Goal: Ask a question

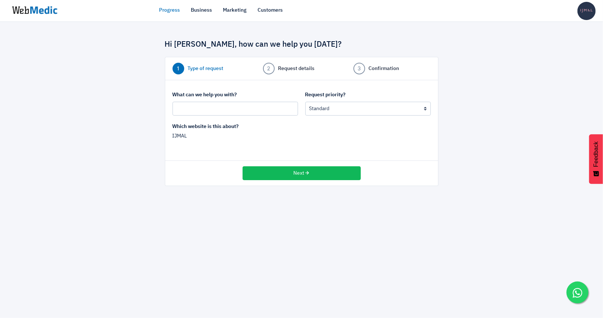
click at [273, 98] on div "What can we help you with?" at bounding box center [235, 103] width 133 height 24
click at [273, 102] on input "text" at bounding box center [234, 109] width 125 height 14
type input "M"
click at [194, 110] on input "Sale Inquiries" at bounding box center [234, 109] width 125 height 14
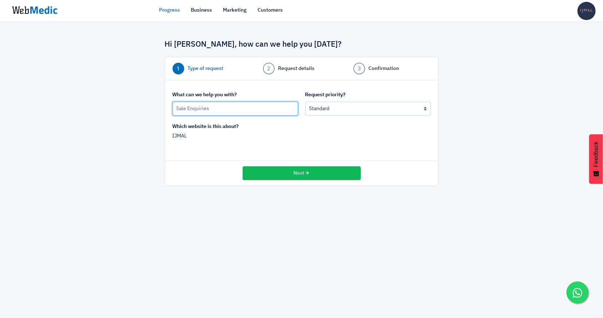
type input "Sale Enquiries"
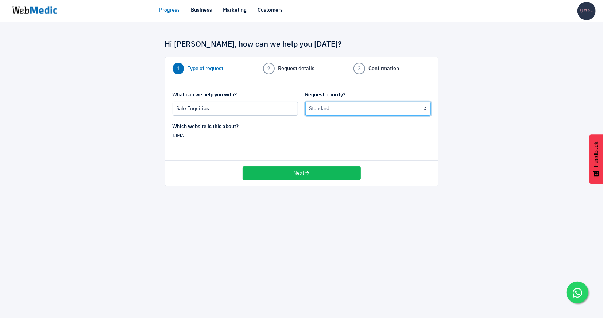
click at [323, 109] on select "Urgent: this is a mission critical issue High: this needs to be prioritized bef…" at bounding box center [367, 109] width 125 height 14
select select "1"
click at [305, 102] on select "Urgent: this is a mission critical issue High: this needs to be prioritized bef…" at bounding box center [367, 109] width 125 height 14
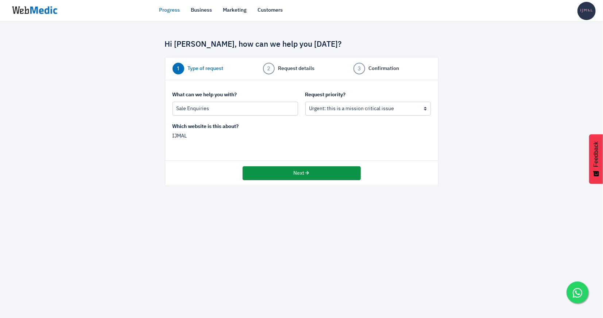
click at [340, 176] on button "Next" at bounding box center [301, 173] width 118 height 14
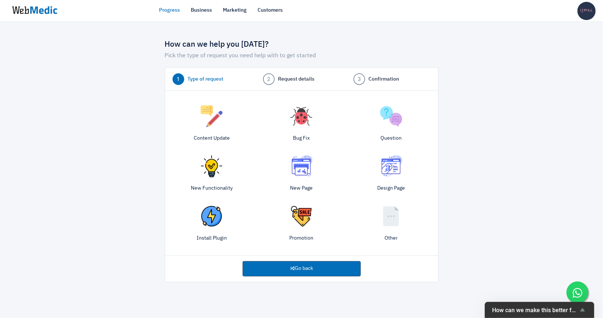
click at [203, 122] on img at bounding box center [211, 116] width 22 height 22
